Goal: Task Accomplishment & Management: Use online tool/utility

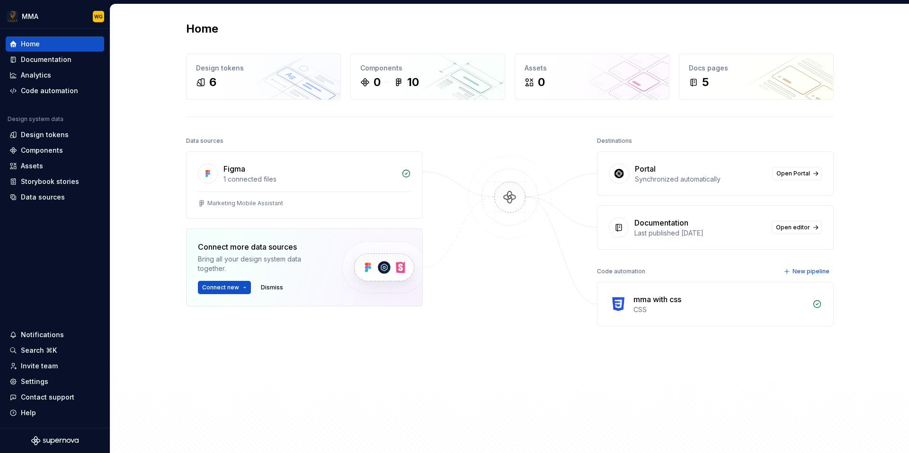
click at [488, 262] on div at bounding box center [509, 270] width 95 height 272
click at [65, 91] on div "Code automation" at bounding box center [49, 90] width 57 height 9
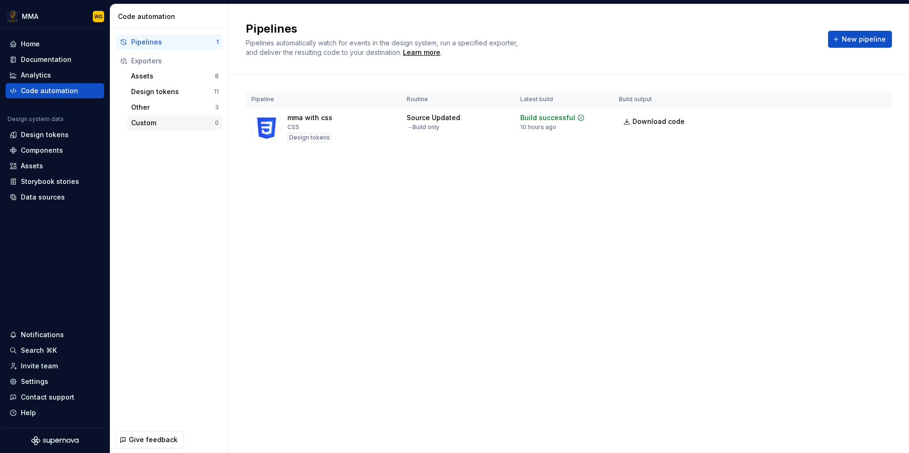
click at [157, 123] on div "Custom" at bounding box center [173, 122] width 84 height 9
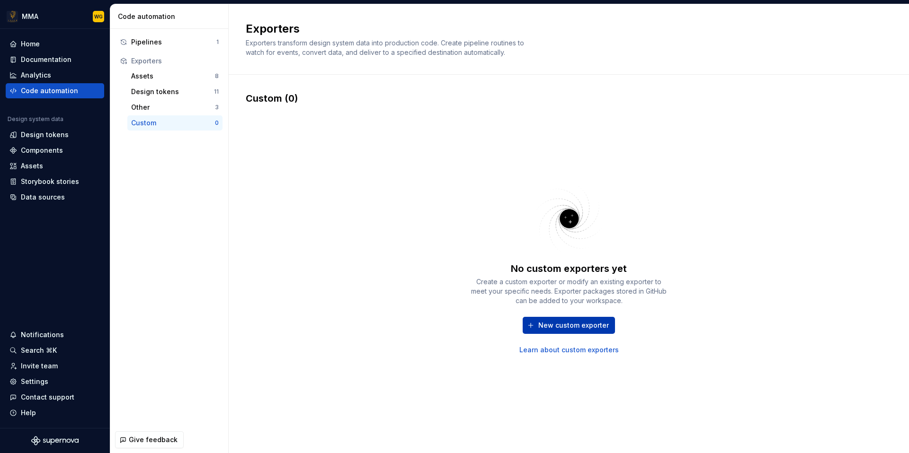
click at [591, 331] on button "New custom exporter" at bounding box center [568, 325] width 92 height 17
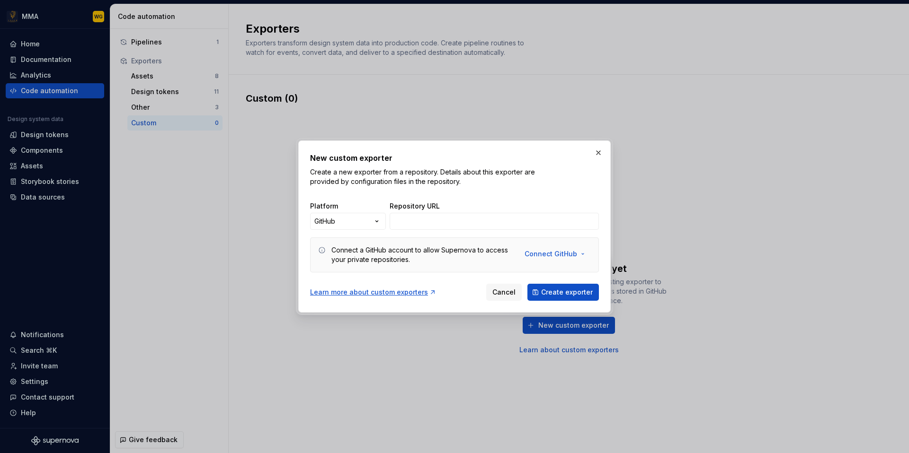
click at [469, 212] on div "Repository URL" at bounding box center [493, 216] width 209 height 28
click at [450, 218] on input "Repository URL" at bounding box center [493, 221] width 209 height 17
paste input "https://github.com/Supernova-Studio/exporter-angular"
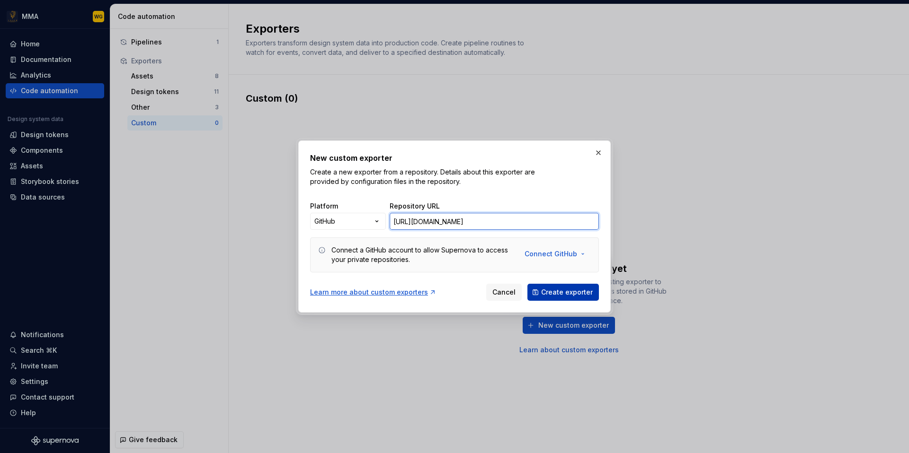
type input "https://github.com/Supernova-Studio/exporter-angular"
click at [569, 289] on span "Create exporter" at bounding box center [567, 292] width 52 height 9
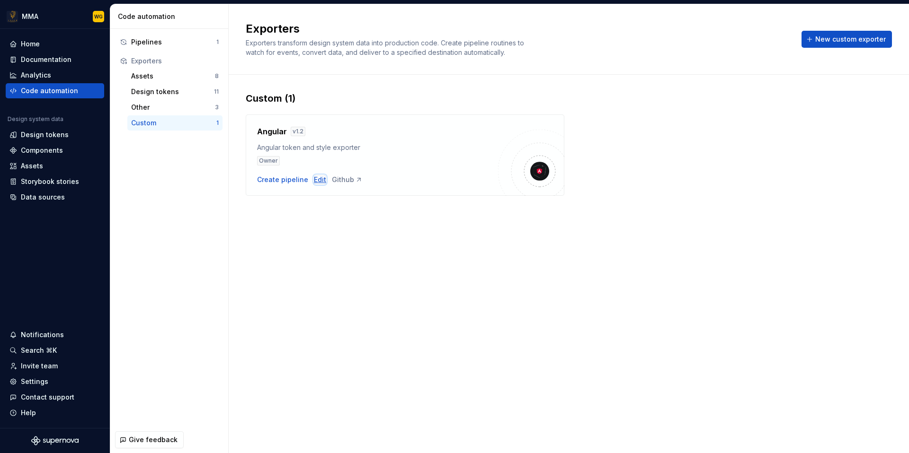
click at [314, 180] on div "Edit" at bounding box center [320, 179] width 12 height 9
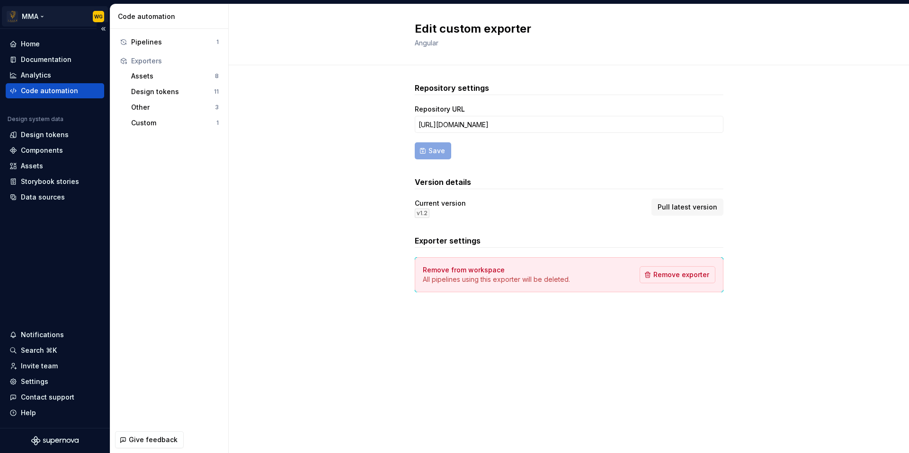
click at [27, 18] on html "MMA WG Home Documentation Analytics Code automation Design system data Design t…" at bounding box center [454, 226] width 909 height 453
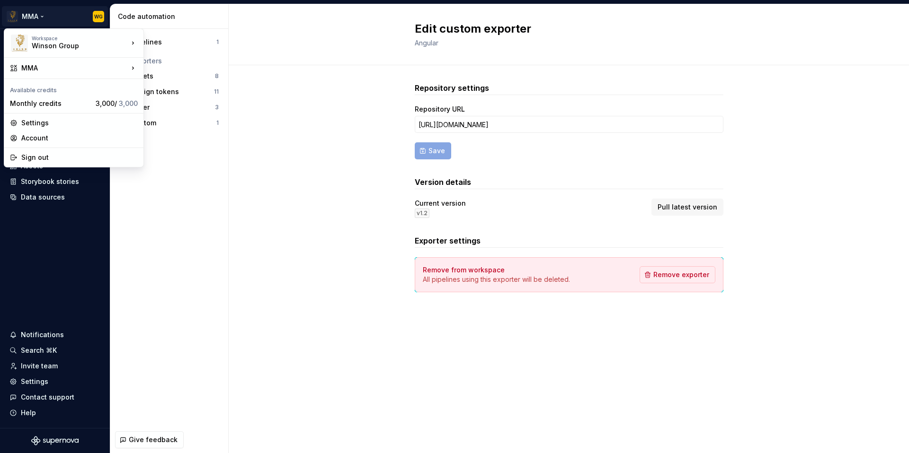
click at [320, 199] on html "MMA WG Home Documentation Analytics Code automation Design system data Design t…" at bounding box center [454, 226] width 909 height 453
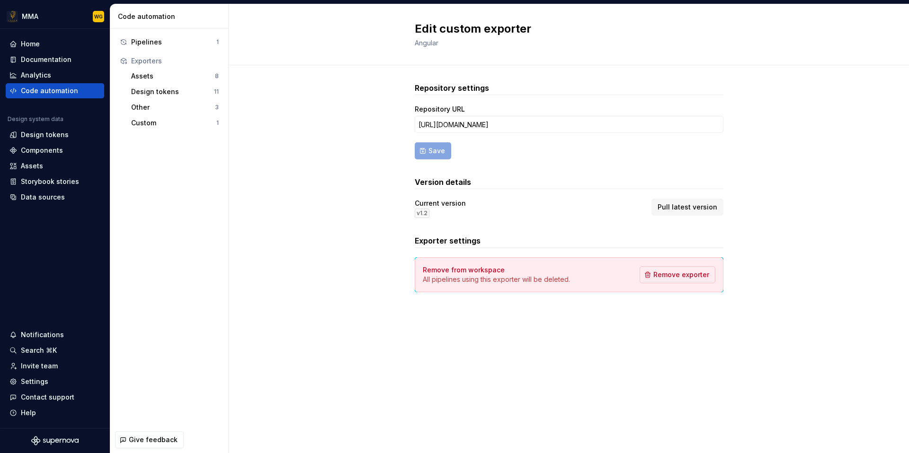
click at [317, 166] on div "Repository settings Repository URL https://github.com/Supernova-Studio/exporter…" at bounding box center [569, 196] width 680 height 263
click at [164, 128] on div "Custom 1" at bounding box center [174, 122] width 95 height 15
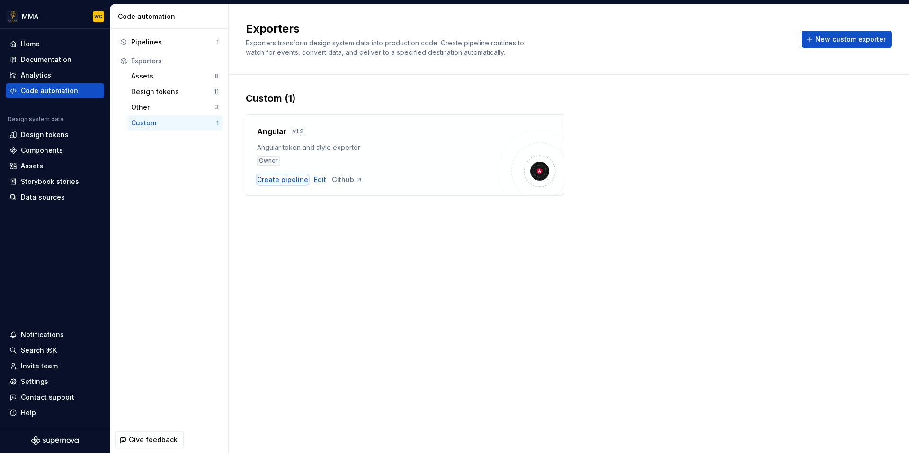
click at [292, 179] on div "Create pipeline" at bounding box center [282, 179] width 51 height 9
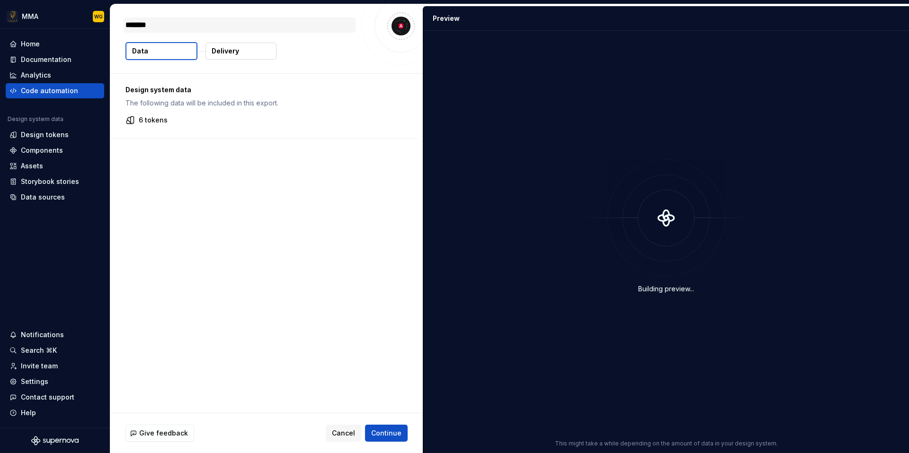
click at [252, 23] on textarea "*******" at bounding box center [240, 25] width 232 height 15
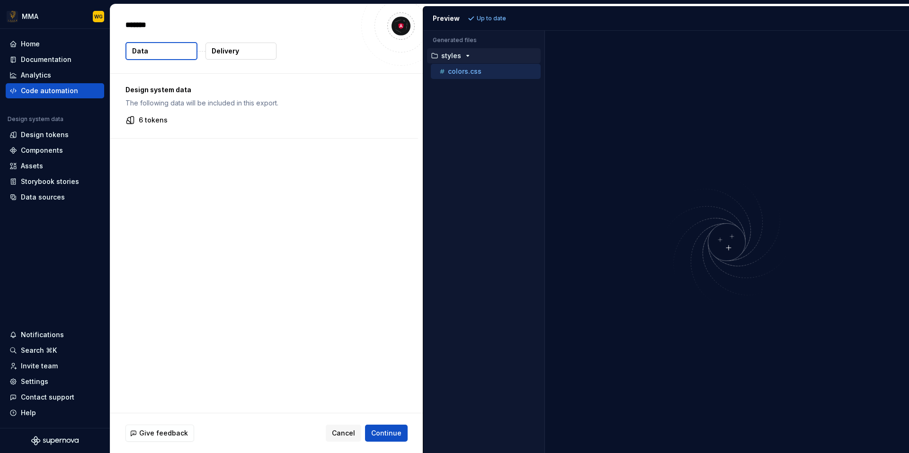
click at [727, 230] on img at bounding box center [726, 242] width 227 height 134
click at [450, 52] on p "styles" at bounding box center [451, 56] width 20 height 8
click at [457, 54] on p "styles" at bounding box center [451, 56] width 20 height 8
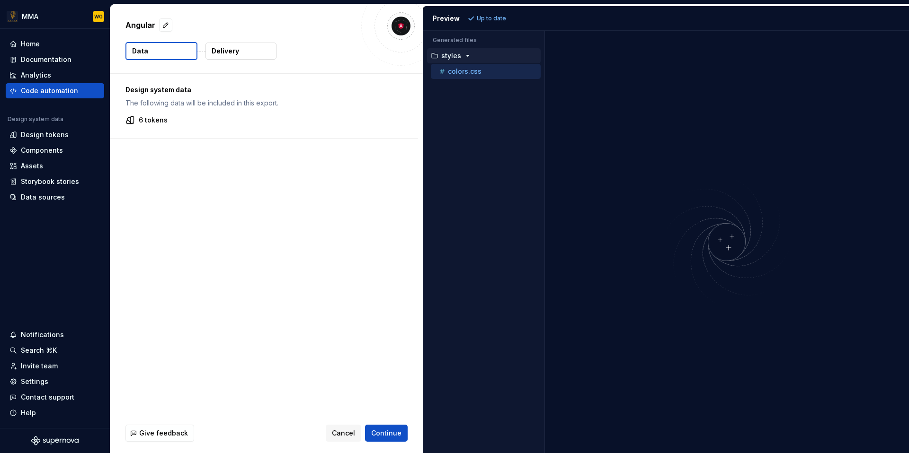
click at [247, 59] on button "Delivery" at bounding box center [240, 51] width 71 height 17
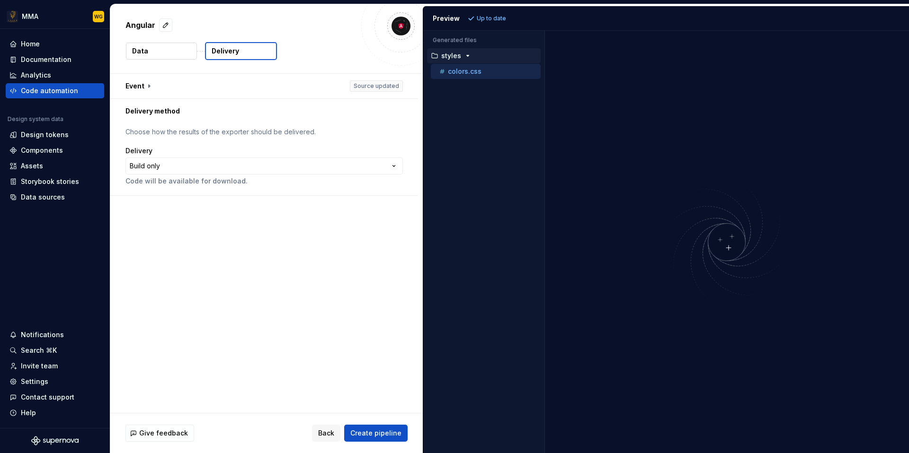
click at [257, 46] on button "Delivery" at bounding box center [241, 51] width 72 height 18
click at [227, 161] on html "**********" at bounding box center [454, 226] width 909 height 453
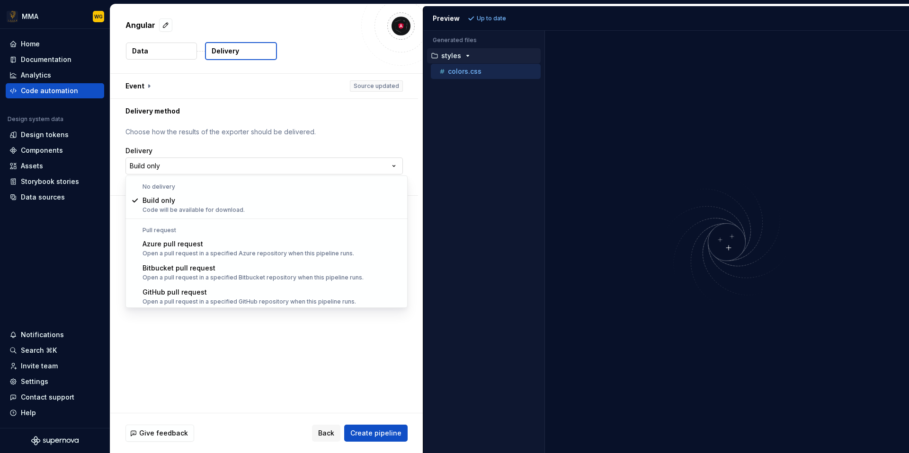
click at [227, 161] on html "**********" at bounding box center [454, 226] width 909 height 453
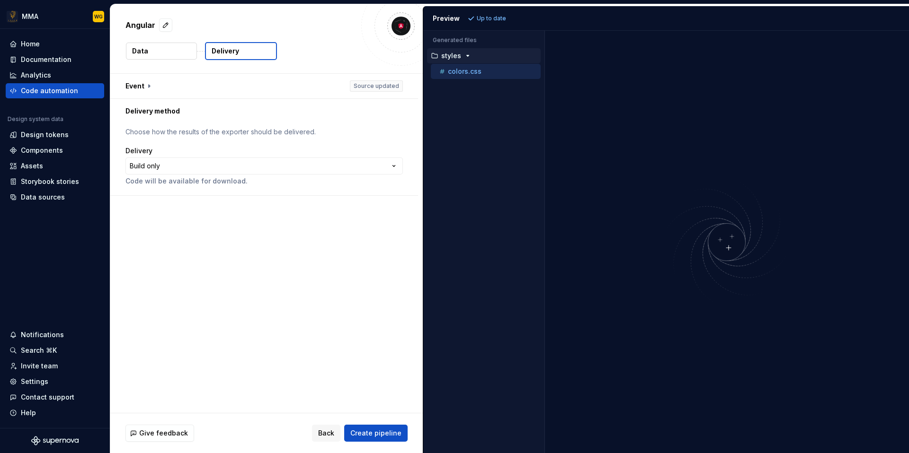
click at [150, 48] on button "Data" at bounding box center [161, 51] width 71 height 17
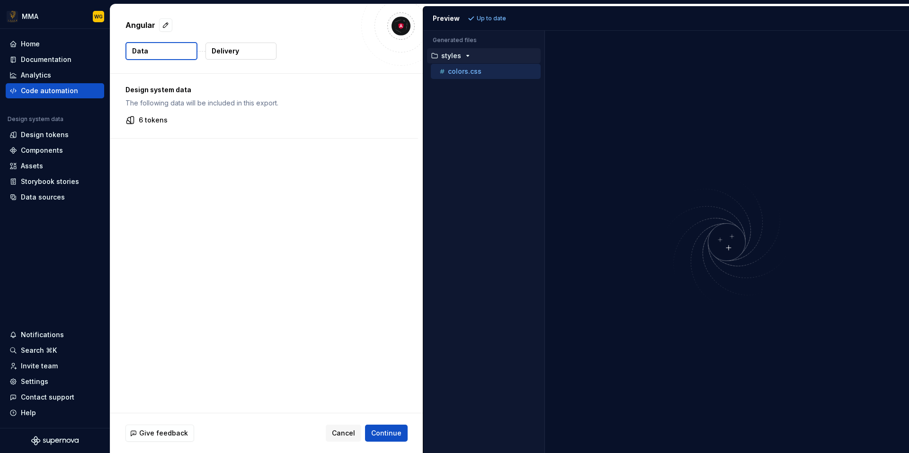
click at [150, 48] on button "Data" at bounding box center [161, 51] width 72 height 18
click at [58, 48] on div "Home" at bounding box center [54, 43] width 91 height 9
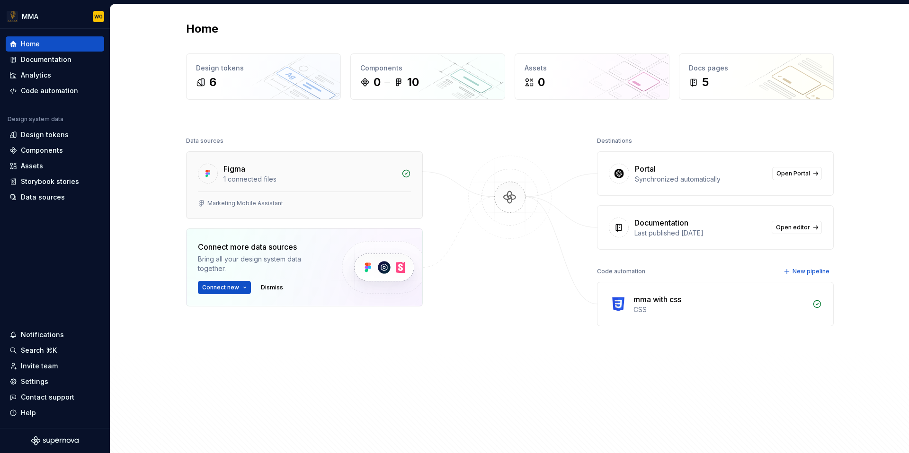
click at [329, 176] on div "1 connected files" at bounding box center [309, 179] width 172 height 9
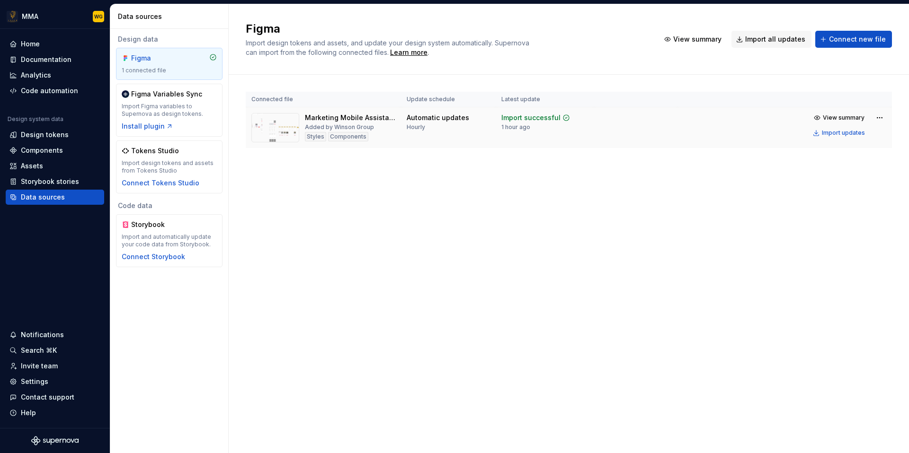
click at [274, 124] on img at bounding box center [275, 127] width 48 height 29
click at [341, 120] on div "Marketing Mobile Assistant" at bounding box center [350, 117] width 90 height 9
click at [273, 131] on img at bounding box center [275, 127] width 48 height 29
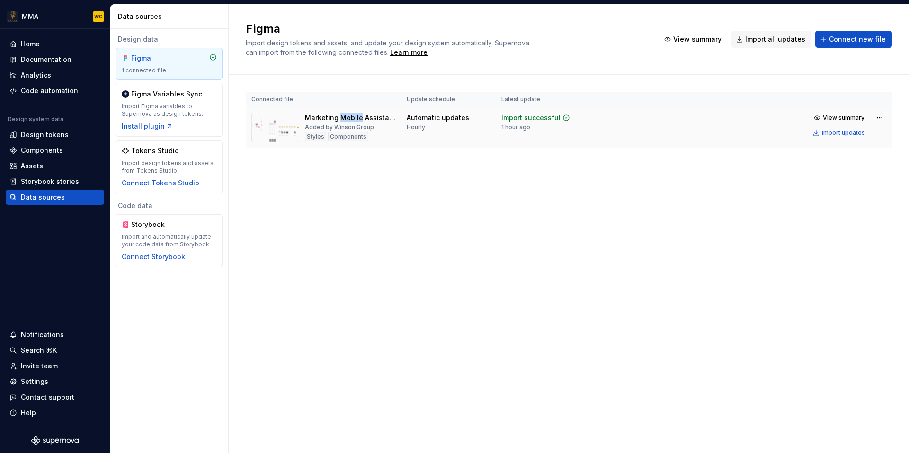
click at [273, 131] on img at bounding box center [275, 127] width 48 height 29
click at [882, 118] on html "MMA WG Home Documentation Analytics Code automation Design system data Design t…" at bounding box center [454, 226] width 909 height 453
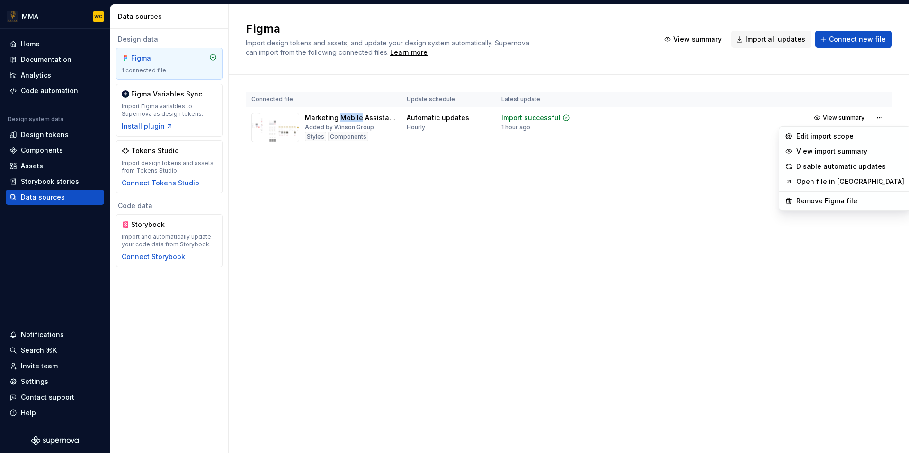
click at [702, 168] on html "MMA WG Home Documentation Analytics Code automation Design system data Design t…" at bounding box center [454, 226] width 909 height 453
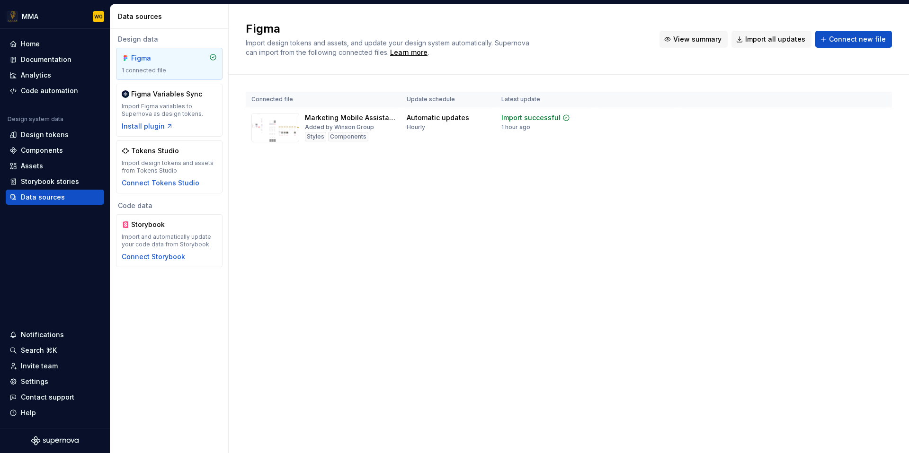
click at [702, 42] on span "View summary" at bounding box center [697, 39] width 48 height 9
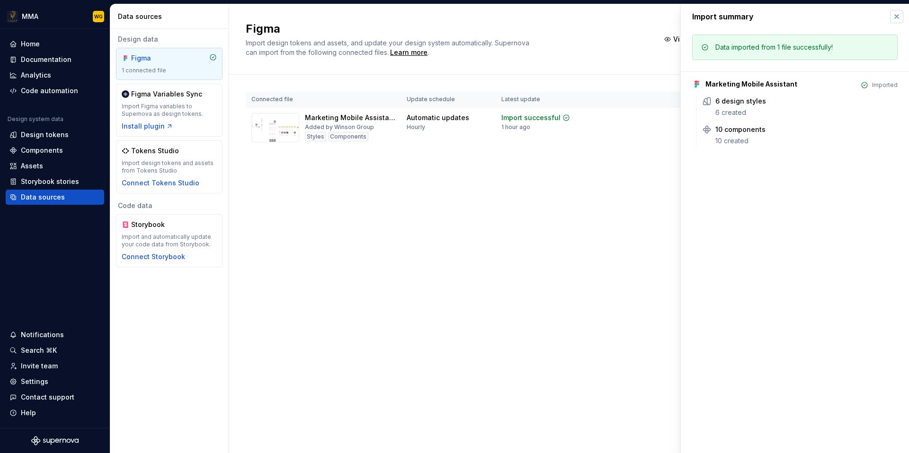
click at [894, 17] on button "button" at bounding box center [896, 16] width 13 height 13
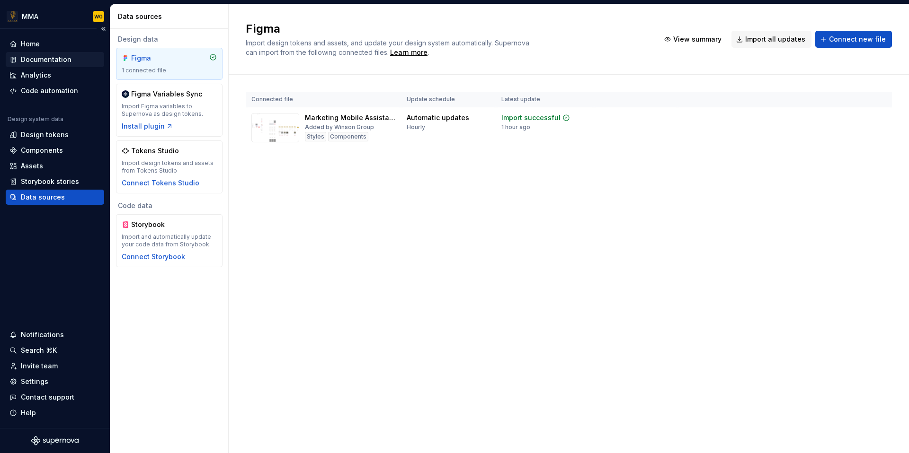
click at [77, 59] on div "Documentation" at bounding box center [54, 59] width 91 height 9
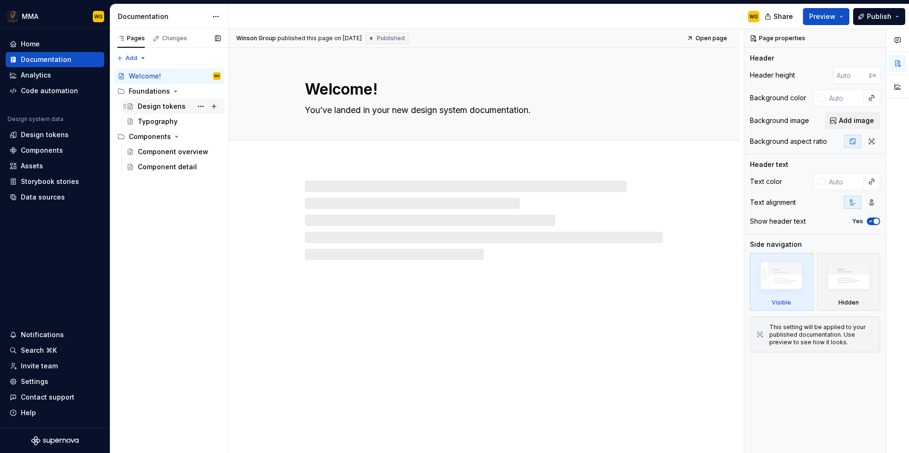
type textarea "*"
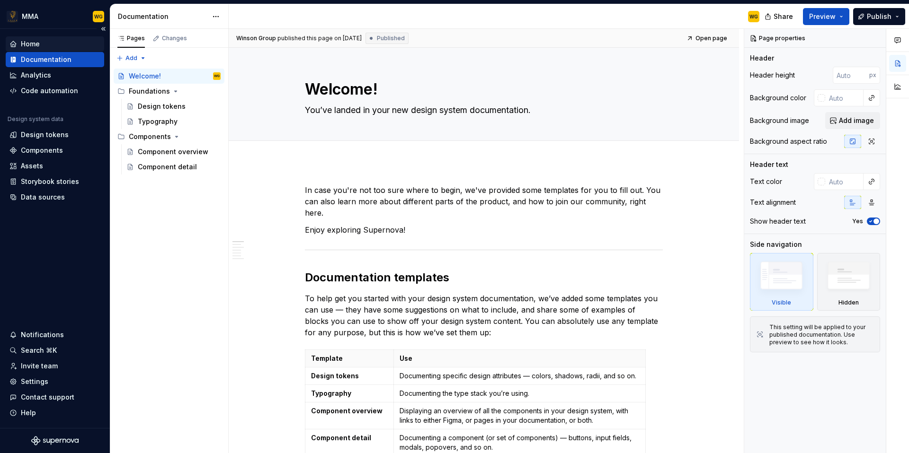
click at [45, 44] on div "Home" at bounding box center [54, 43] width 91 height 9
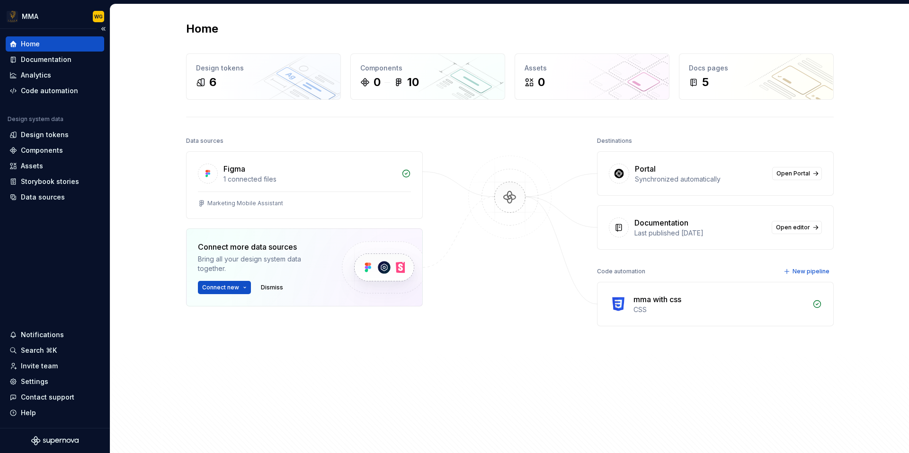
click at [16, 44] on icon at bounding box center [13, 44] width 8 height 8
click at [269, 176] on div "1 connected files" at bounding box center [309, 179] width 172 height 9
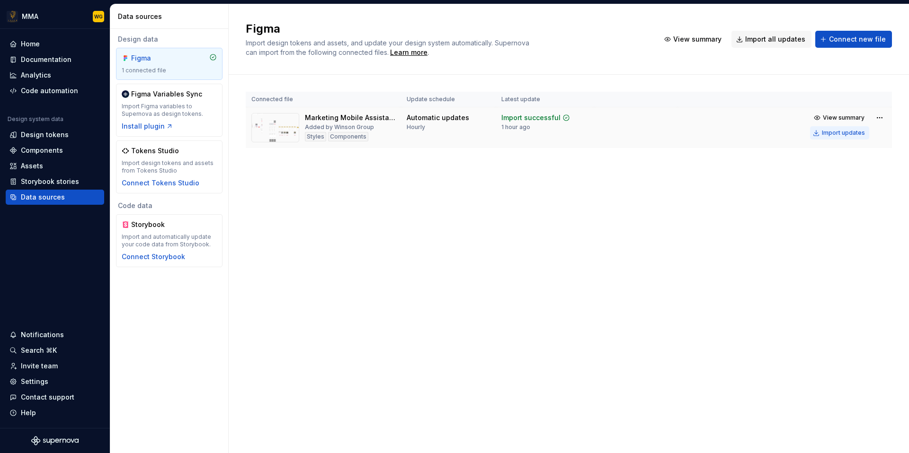
click at [846, 133] on div "Import updates" at bounding box center [842, 133] width 43 height 8
click at [408, 257] on div "Figma Import design tokens and assets, and update your design system automatica…" at bounding box center [569, 228] width 680 height 449
click at [267, 179] on div "Connected file Update schedule Latest update Marketing Mobile Assistant Added b…" at bounding box center [569, 129] width 646 height 109
click at [152, 127] on div "Install plugin" at bounding box center [148, 126] width 52 height 9
click at [291, 221] on div "Figma Import design tokens and assets, and update your design system automatica…" at bounding box center [569, 228] width 680 height 449
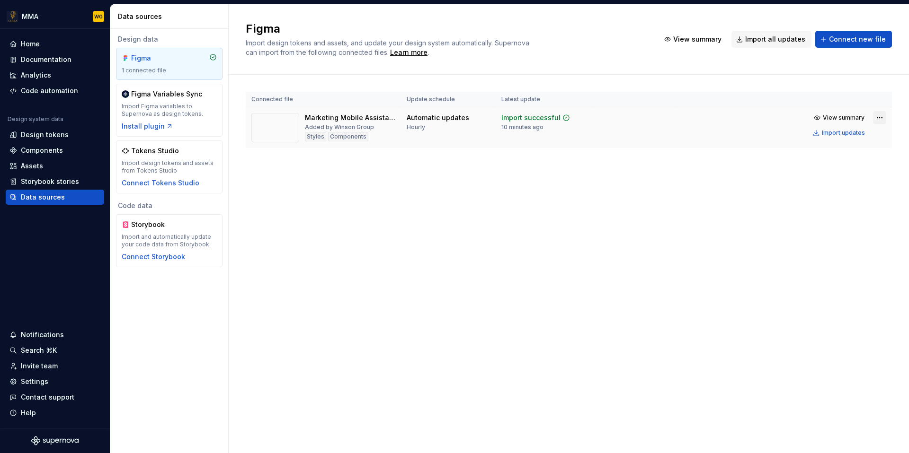
click at [880, 116] on html "MMA WG Home Documentation Analytics Code automation Design system data Design t…" at bounding box center [454, 226] width 909 height 453
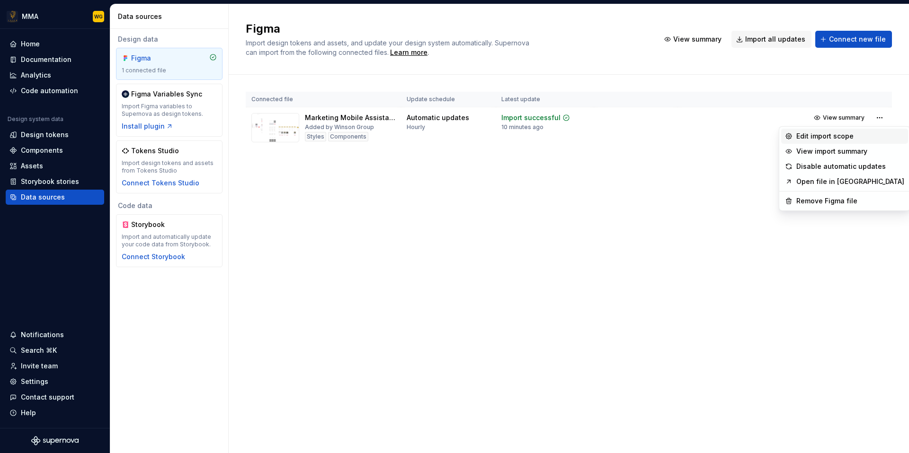
click at [868, 140] on div "Edit import scope" at bounding box center [850, 136] width 108 height 9
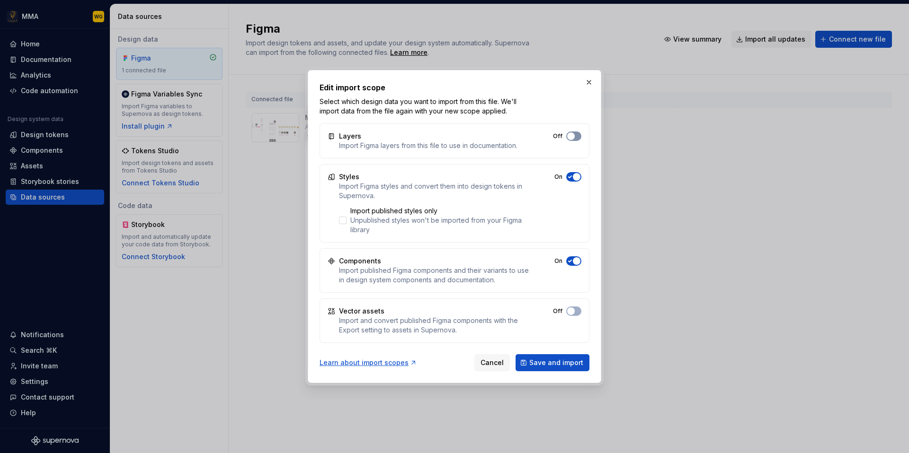
click at [572, 136] on span "button" at bounding box center [571, 136] width 8 height 8
click at [574, 315] on button "On" at bounding box center [573, 311] width 15 height 9
click at [565, 363] on span "Save and import" at bounding box center [556, 362] width 54 height 9
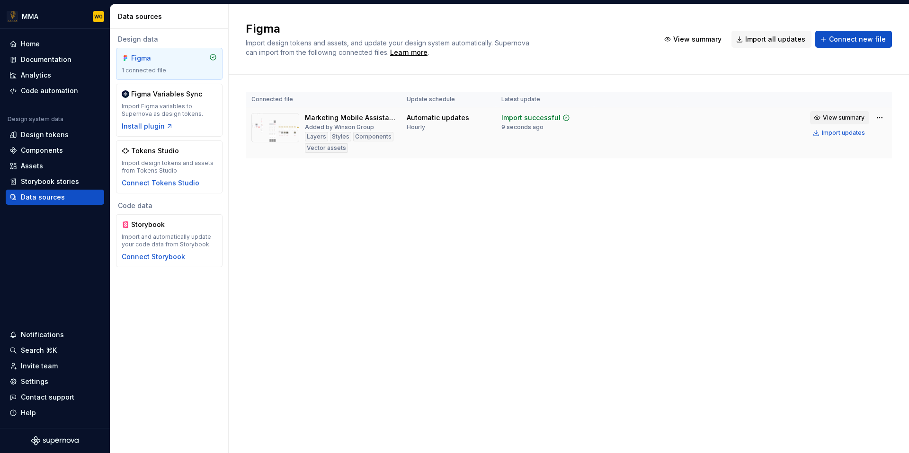
click at [837, 114] on span "View summary" at bounding box center [843, 118] width 42 height 8
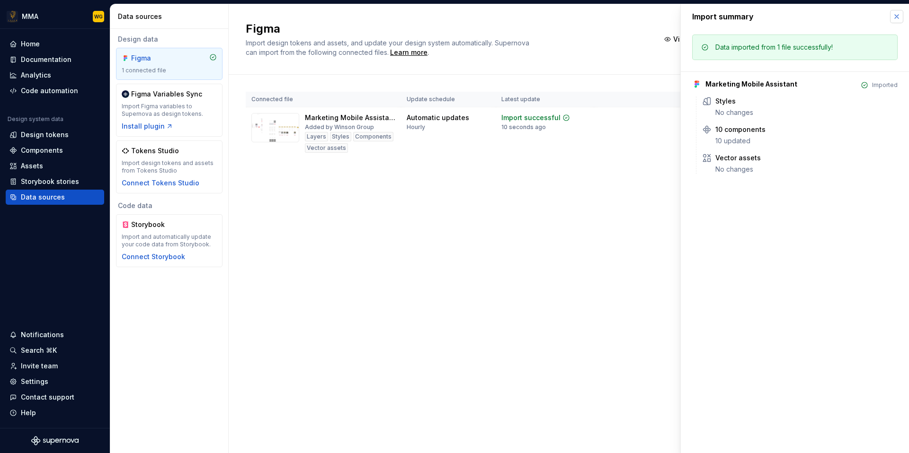
click at [895, 21] on button "button" at bounding box center [896, 16] width 13 height 13
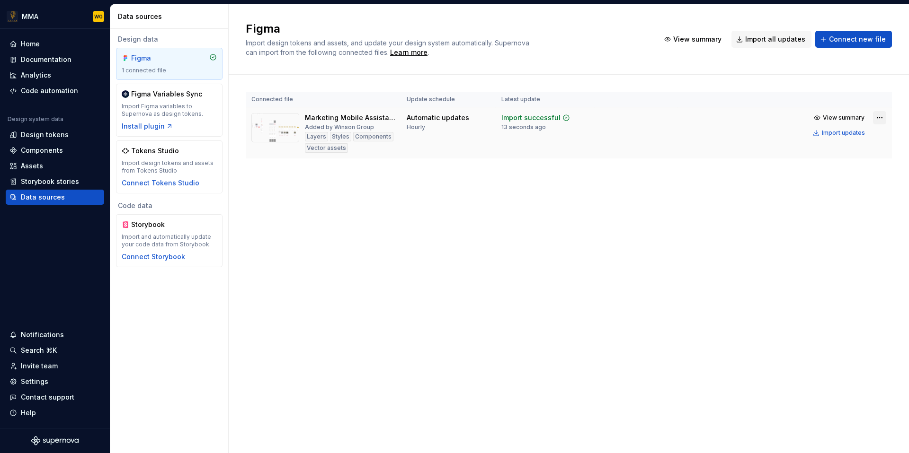
click at [876, 115] on html "MMA WG Home Documentation Analytics Code automation Design system data Design t…" at bounding box center [454, 226] width 909 height 453
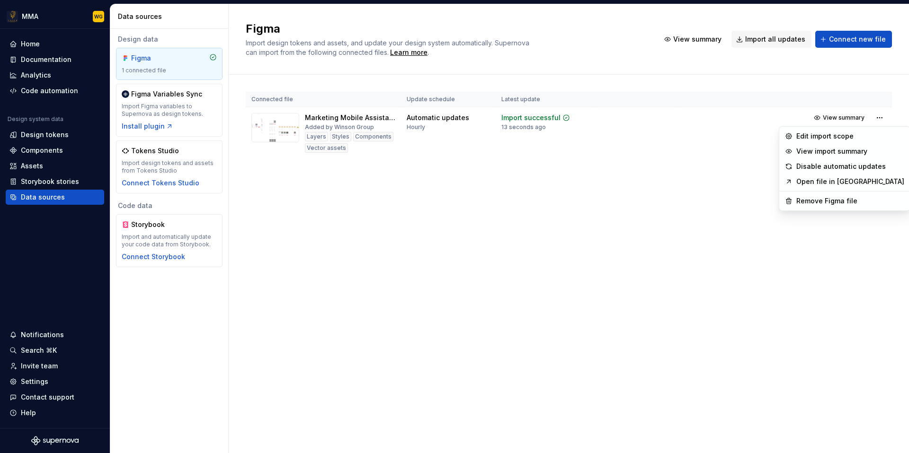
click at [514, 198] on html "MMA WG Home Documentation Analytics Code automation Design system data Design t…" at bounding box center [454, 226] width 909 height 453
